Goal: Task Accomplishment & Management: Use online tool/utility

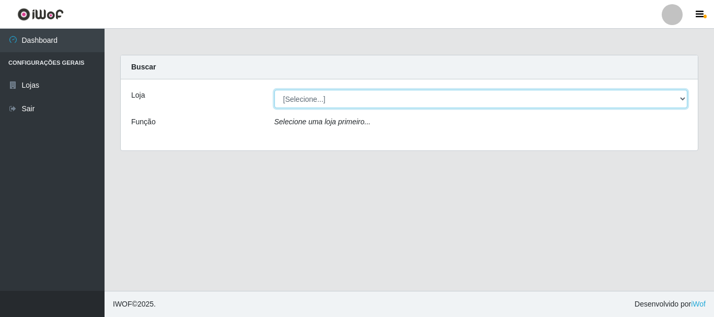
click at [687, 101] on select "[Selecione...] [GEOGRAPHIC_DATA] [GEOGRAPHIC_DATA]" at bounding box center [482, 99] width 414 height 18
select select "64"
click at [275, 90] on select "[Selecione...] [GEOGRAPHIC_DATA] [GEOGRAPHIC_DATA]" at bounding box center [482, 99] width 414 height 18
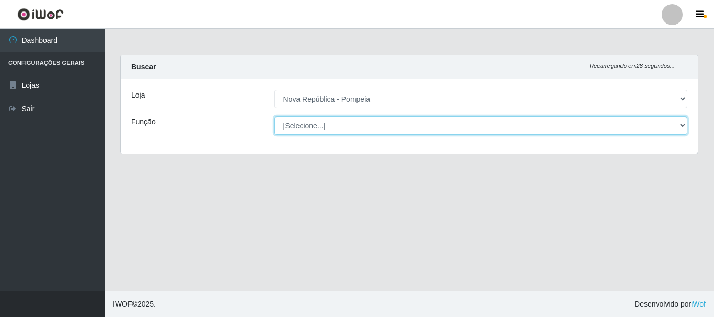
drag, startPoint x: 682, startPoint y: 121, endPoint x: 654, endPoint y: 128, distance: 28.9
click at [682, 121] on select "[Selecione...] Balconista Operador de Caixa Recepcionista Repositor" at bounding box center [482, 126] width 414 height 18
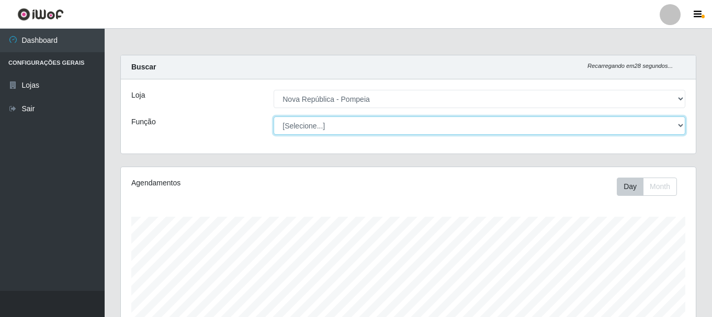
scroll to position [217, 575]
click at [678, 126] on select "[Selecione...] Balconista Operador de Caixa Recepcionista Repositor" at bounding box center [480, 126] width 412 height 18
select select "22"
click at [274, 117] on select "[Selecione...] Balconista Operador de Caixa Recepcionista Repositor" at bounding box center [480, 126] width 412 height 18
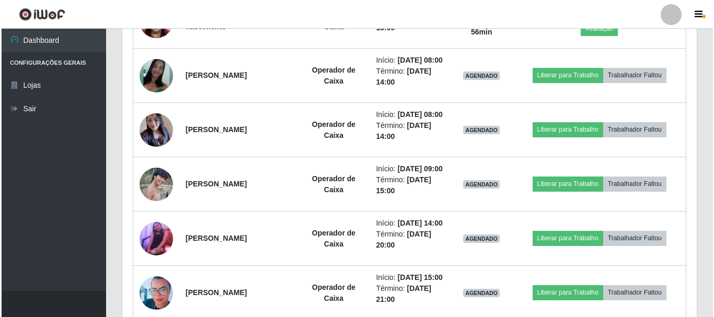
scroll to position [519, 0]
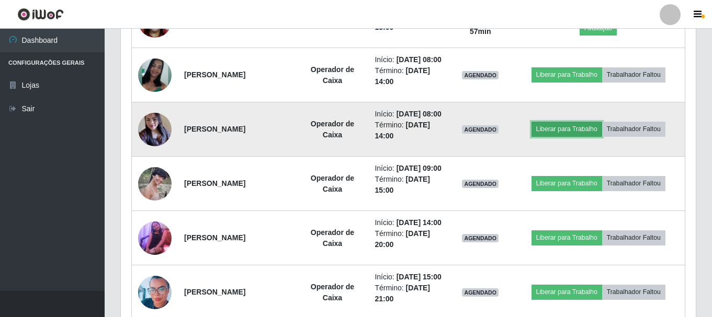
click at [575, 136] on button "Liberar para Trabalho" at bounding box center [566, 129] width 71 height 15
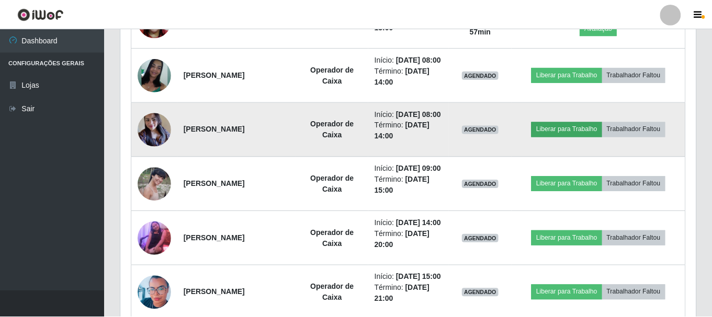
scroll to position [217, 570]
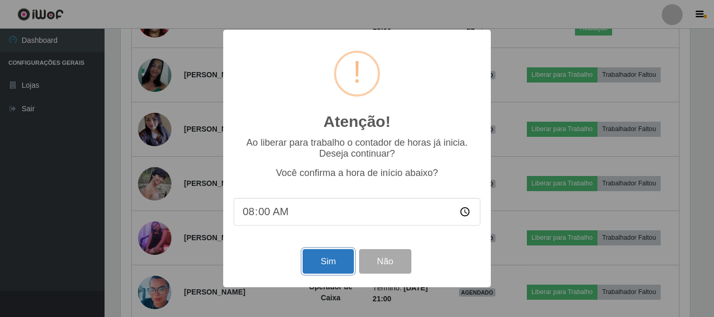
click at [327, 269] on button "Sim" at bounding box center [328, 261] width 51 height 25
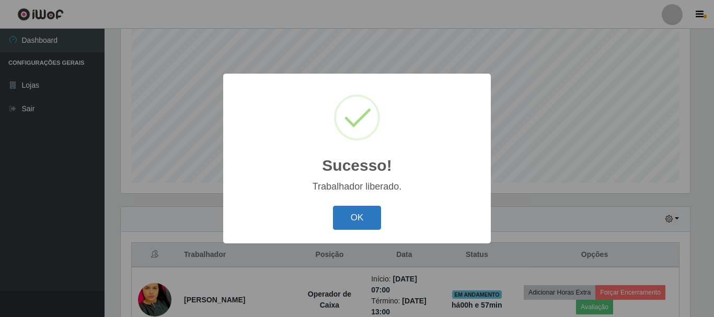
click at [360, 219] on button "OK" at bounding box center [357, 218] width 49 height 25
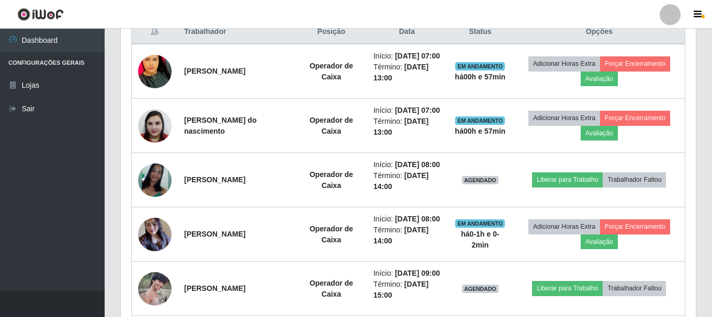
scroll to position [427, 0]
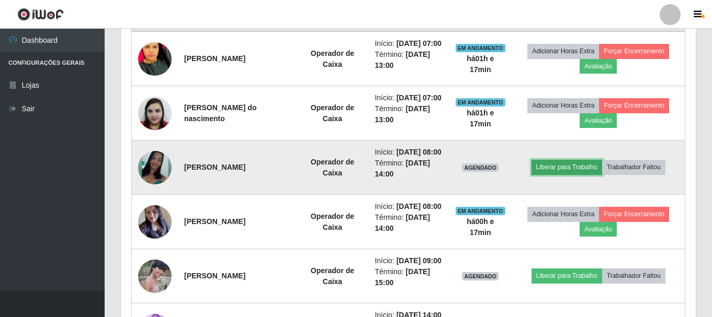
click at [563, 175] on button "Liberar para Trabalho" at bounding box center [566, 167] width 71 height 15
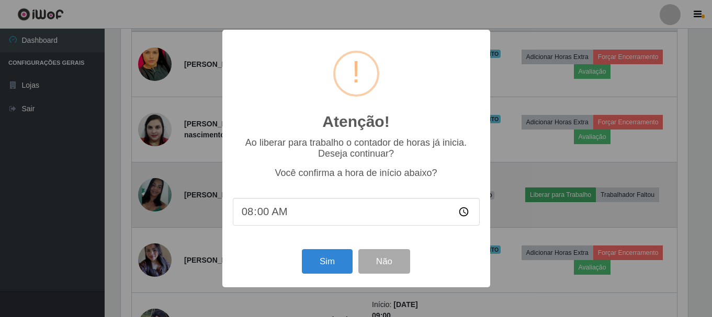
scroll to position [217, 570]
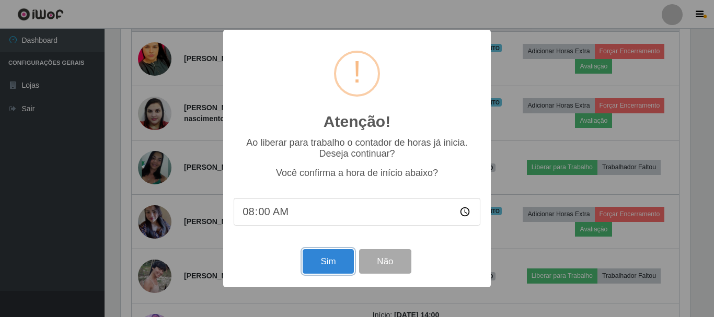
click at [324, 263] on button "Sim" at bounding box center [328, 261] width 51 height 25
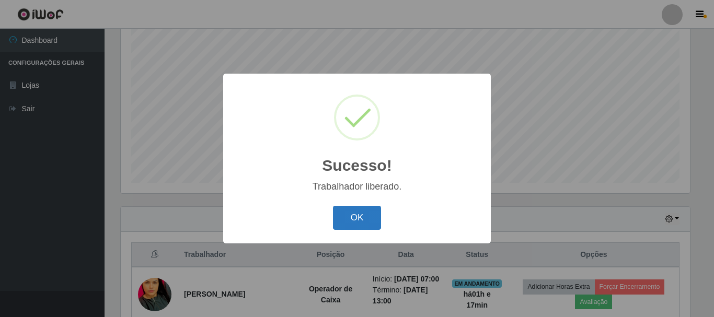
click at [363, 219] on button "OK" at bounding box center [357, 218] width 49 height 25
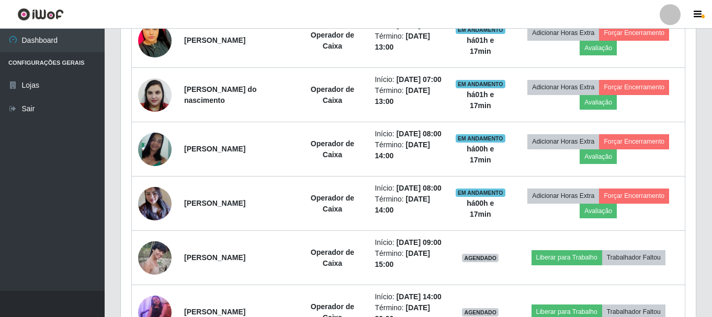
scroll to position [518, 0]
